Goal: Communication & Community: Connect with others

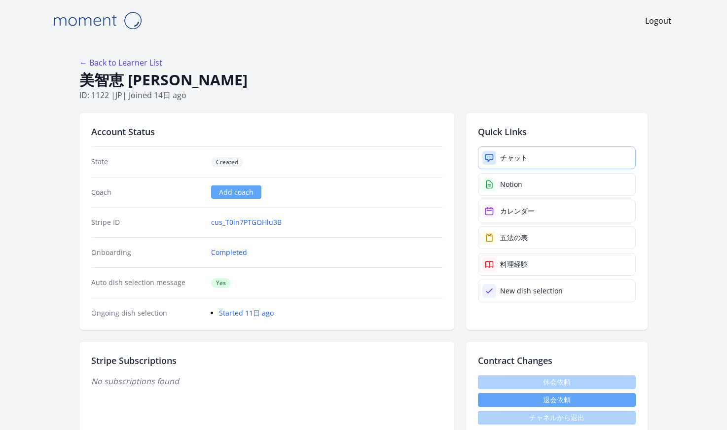
click at [507, 150] on link "チャット" at bounding box center [557, 158] width 158 height 23
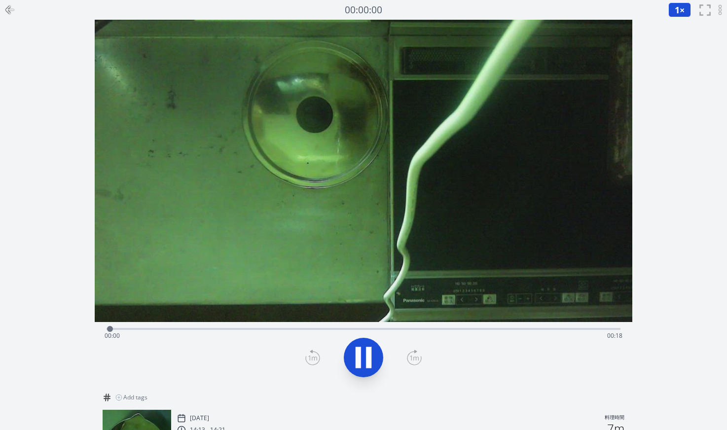
click at [417, 328] on div "Time elapsed: 00:00 Time remaining: 00:18" at bounding box center [364, 336] width 518 height 16
click at [401, 330] on div "Time elapsed: 00:15 Time remaining: 00:02" at bounding box center [364, 336] width 518 height 16
click at [325, 330] on div "Time elapsed: 00:11 Time remaining: 00:07" at bounding box center [364, 336] width 518 height 16
click at [246, 330] on div "Time elapsed: 00:08 Time remaining: 00:10" at bounding box center [364, 336] width 518 height 16
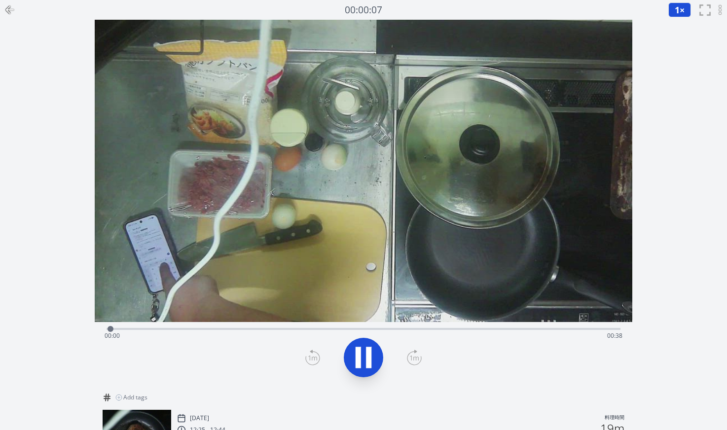
click at [456, 330] on div "Time elapsed: 00:00 Time remaining: 00:38" at bounding box center [364, 336] width 518 height 16
